Goal: Contribute content: Add original content to the website for others to see

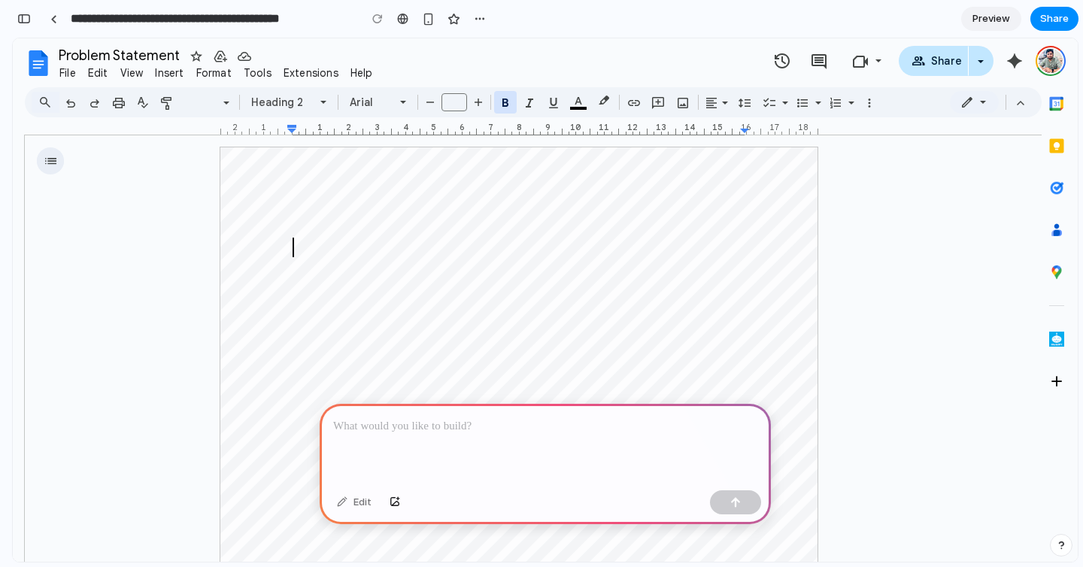
click at [413, 439] on div at bounding box center [545, 444] width 451 height 80
click at [748, 505] on button "button" at bounding box center [735, 502] width 51 height 24
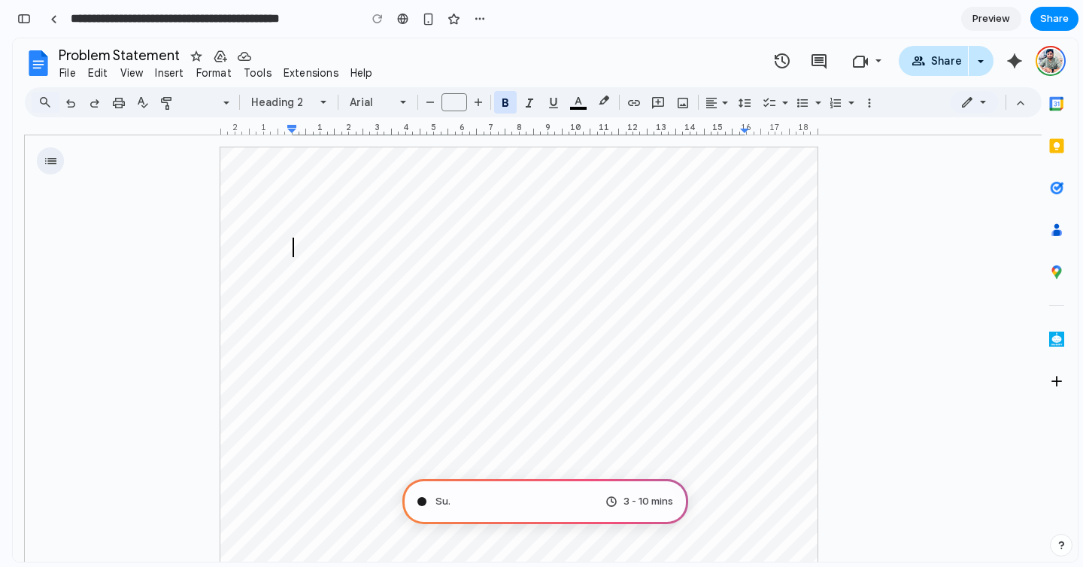
type input "**********"
